Goal: Information Seeking & Learning: Learn about a topic

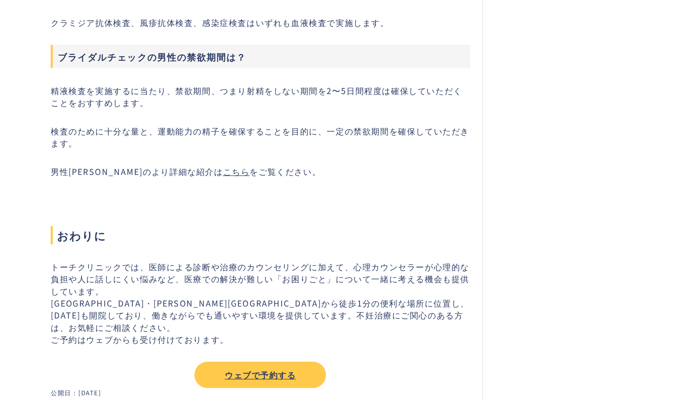
scroll to position [2041, 0]
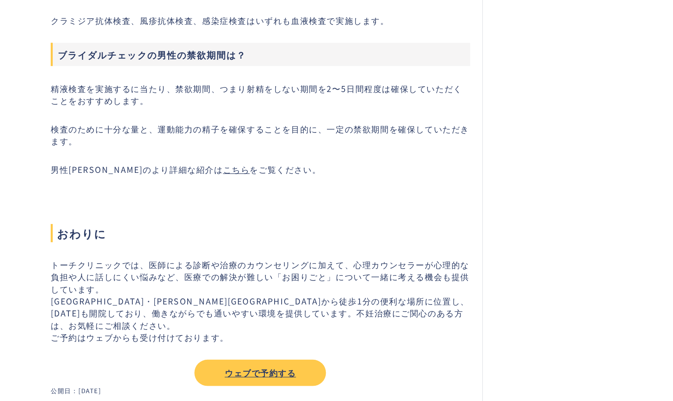
click at [225, 217] on link "こちら" at bounding box center [224, 212] width 22 height 10
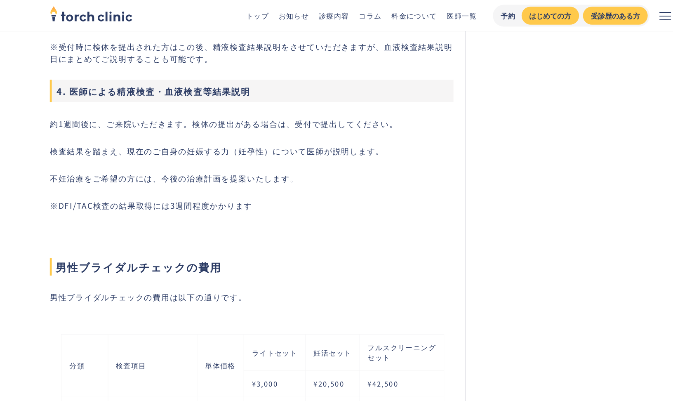
scroll to position [1340, 0]
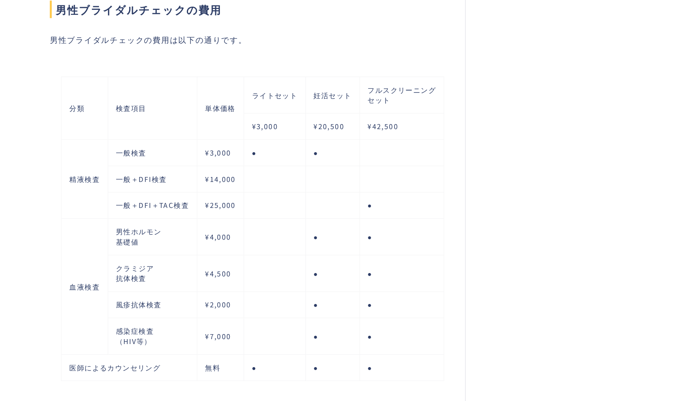
click at [186, 236] on td "一般＋DFI＋TAC検査" at bounding box center [159, 235] width 75 height 22
click at [169, 235] on td "一般＋DFI＋TAC検査" at bounding box center [159, 235] width 75 height 22
click at [166, 232] on td "一般＋DFI＋TAC検査" at bounding box center [159, 235] width 75 height 22
drag, startPoint x: 166, startPoint y: 233, endPoint x: 177, endPoint y: 232, distance: 11.3
click at [177, 232] on td "一般＋DFI＋TAC検査" at bounding box center [159, 235] width 75 height 22
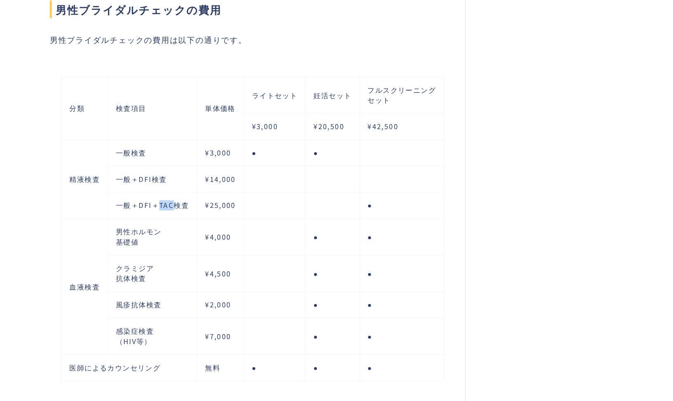
copy td "TAC"
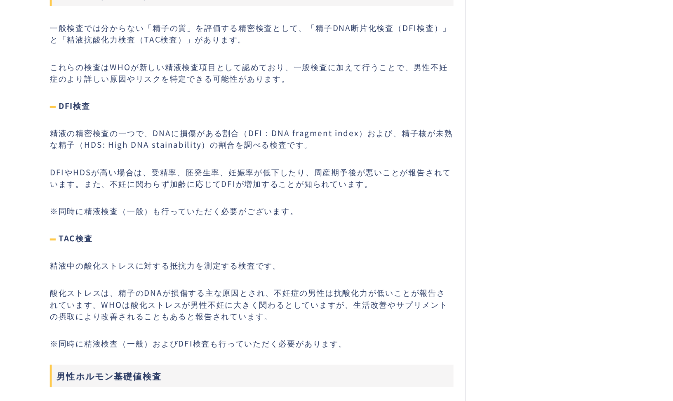
scroll to position [2552, 0]
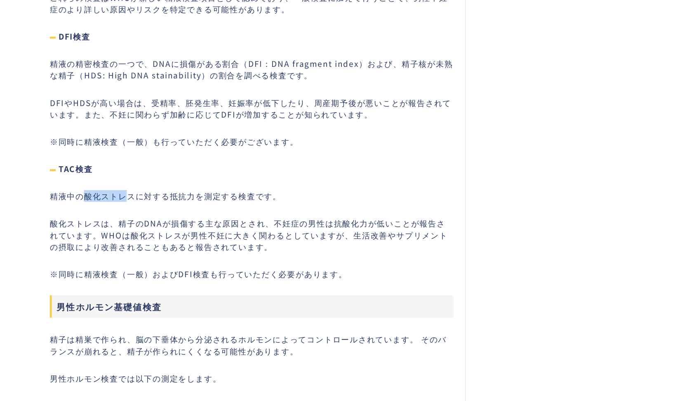
drag, startPoint x: 102, startPoint y: 224, endPoint x: 139, endPoint y: 224, distance: 37.5
click at [139, 224] on p "精液中の酸化ストレスに対する抵抗力を測定する検査です。" at bounding box center [244, 227] width 342 height 10
click at [131, 247] on p "酸化ストレスは、精子のDNAが損傷する主な原因とされ、不妊症の男性は抗酸化力が低いことが報告されています。WHOは酸化ストレスが男性不妊に大きく関わるとしてい…" at bounding box center [244, 260] width 342 height 30
drag, startPoint x: 79, startPoint y: 201, endPoint x: 106, endPoint y: 201, distance: 26.4
click at [106, 201] on h4 "TAC検査" at bounding box center [244, 204] width 342 height 10
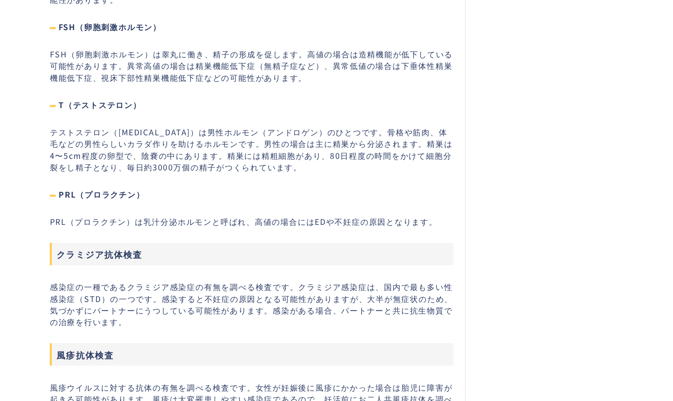
scroll to position [2324, 0]
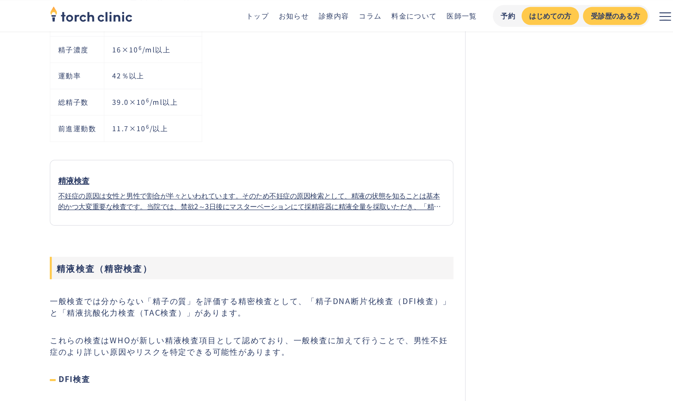
click at [236, 169] on div "不妊症の原因は女性と男性で割合が半々といわれています。そのため不妊症の原因検索として、精液の状態を知ることは基本的かつ大変重要な検査です。当院では、禁欲2～3…" at bounding box center [244, 170] width 328 height 18
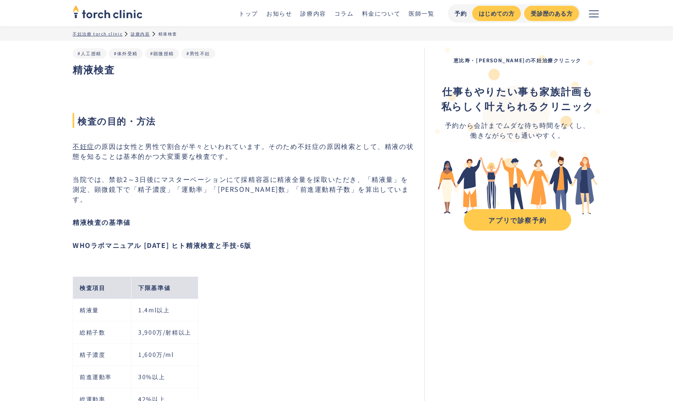
drag, startPoint x: 72, startPoint y: 143, endPoint x: 324, endPoint y: 192, distance: 256.5
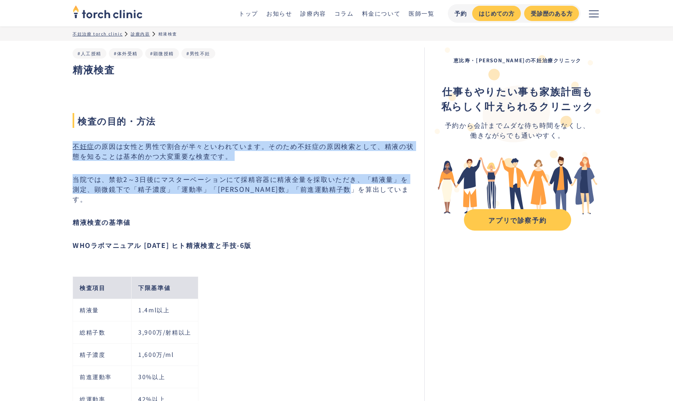
drag, startPoint x: 369, startPoint y: 188, endPoint x: 28, endPoint y: 142, distance: 343.3
